Goal: Information Seeking & Learning: Learn about a topic

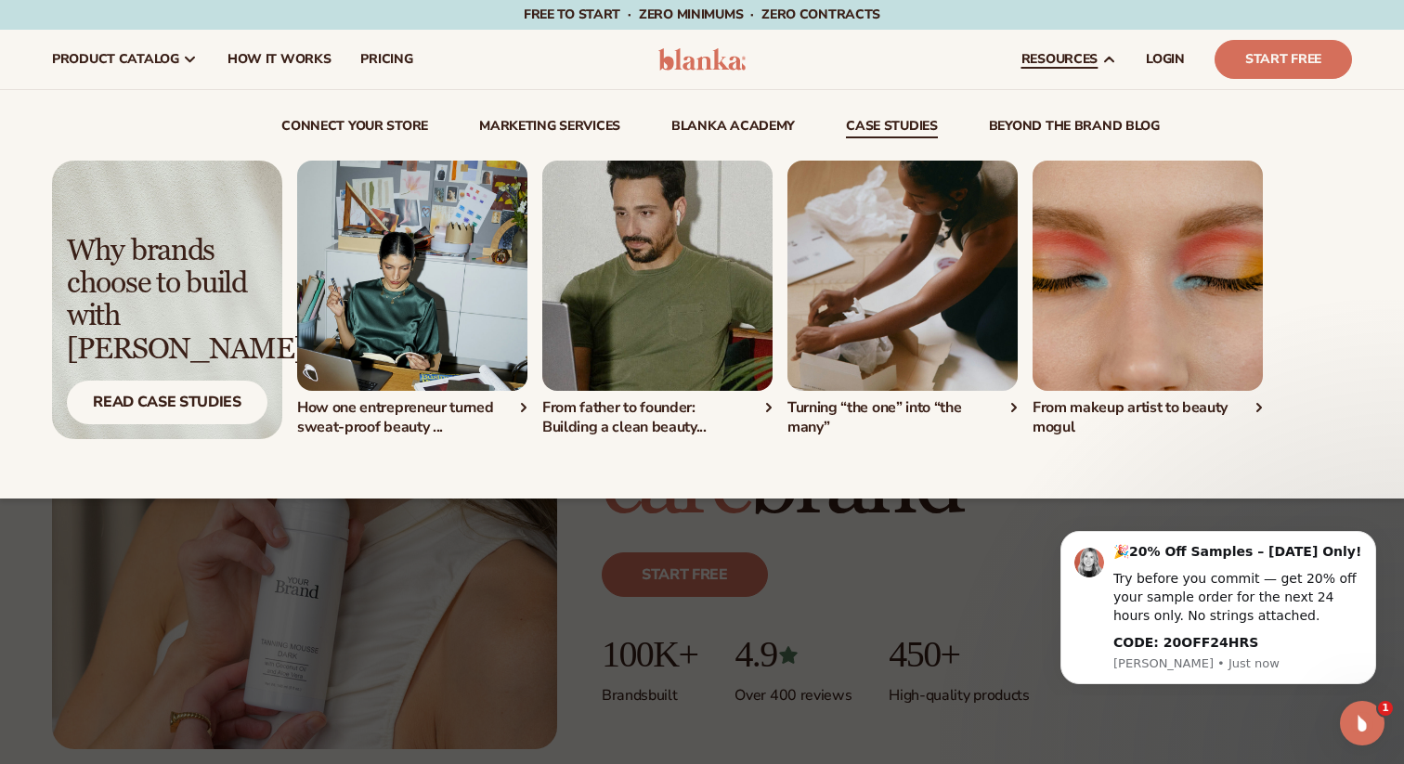
click at [919, 123] on link "case studies" at bounding box center [892, 129] width 92 height 19
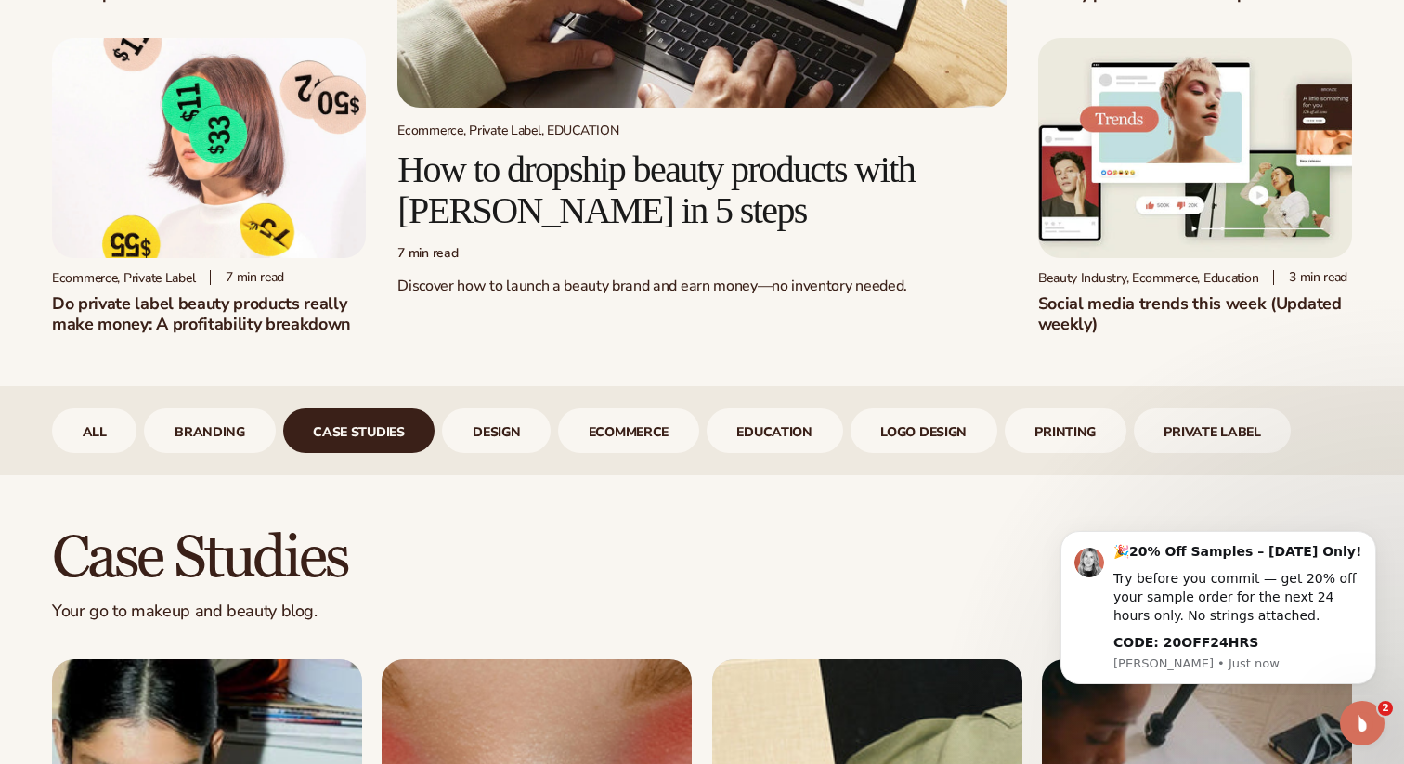
scroll to position [421, 0]
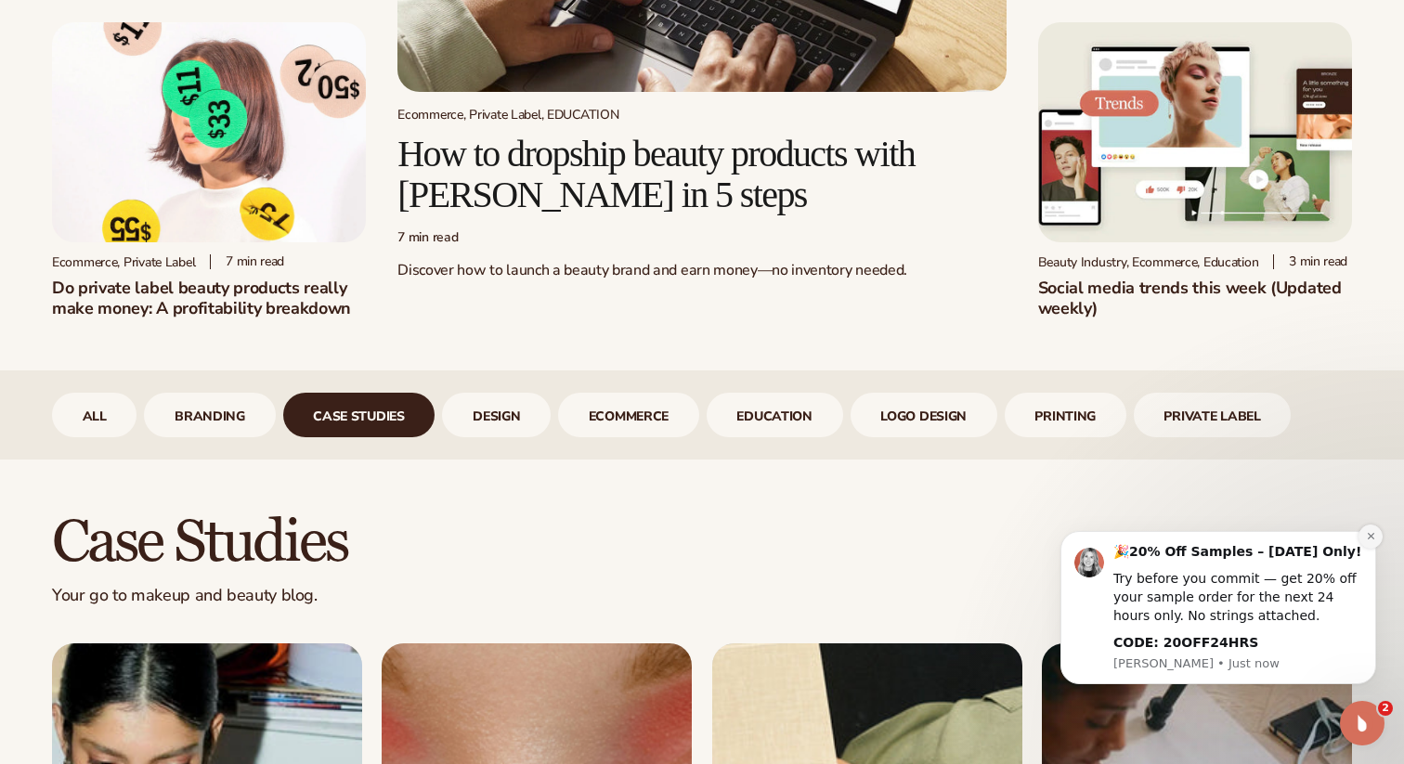
click at [1373, 536] on icon "Dismiss notification" at bounding box center [1371, 536] width 10 height 10
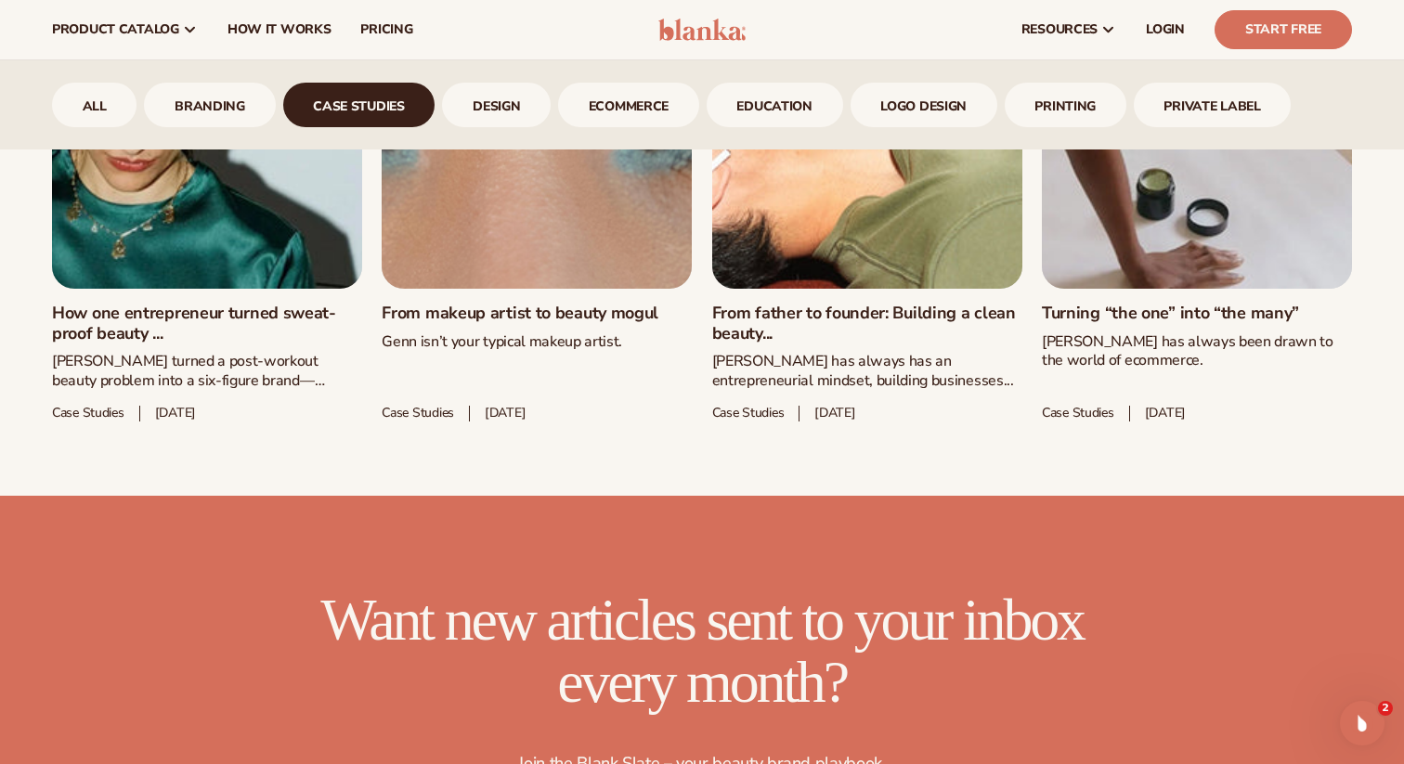
scroll to position [0, 0]
